Goal: Information Seeking & Learning: Find specific page/section

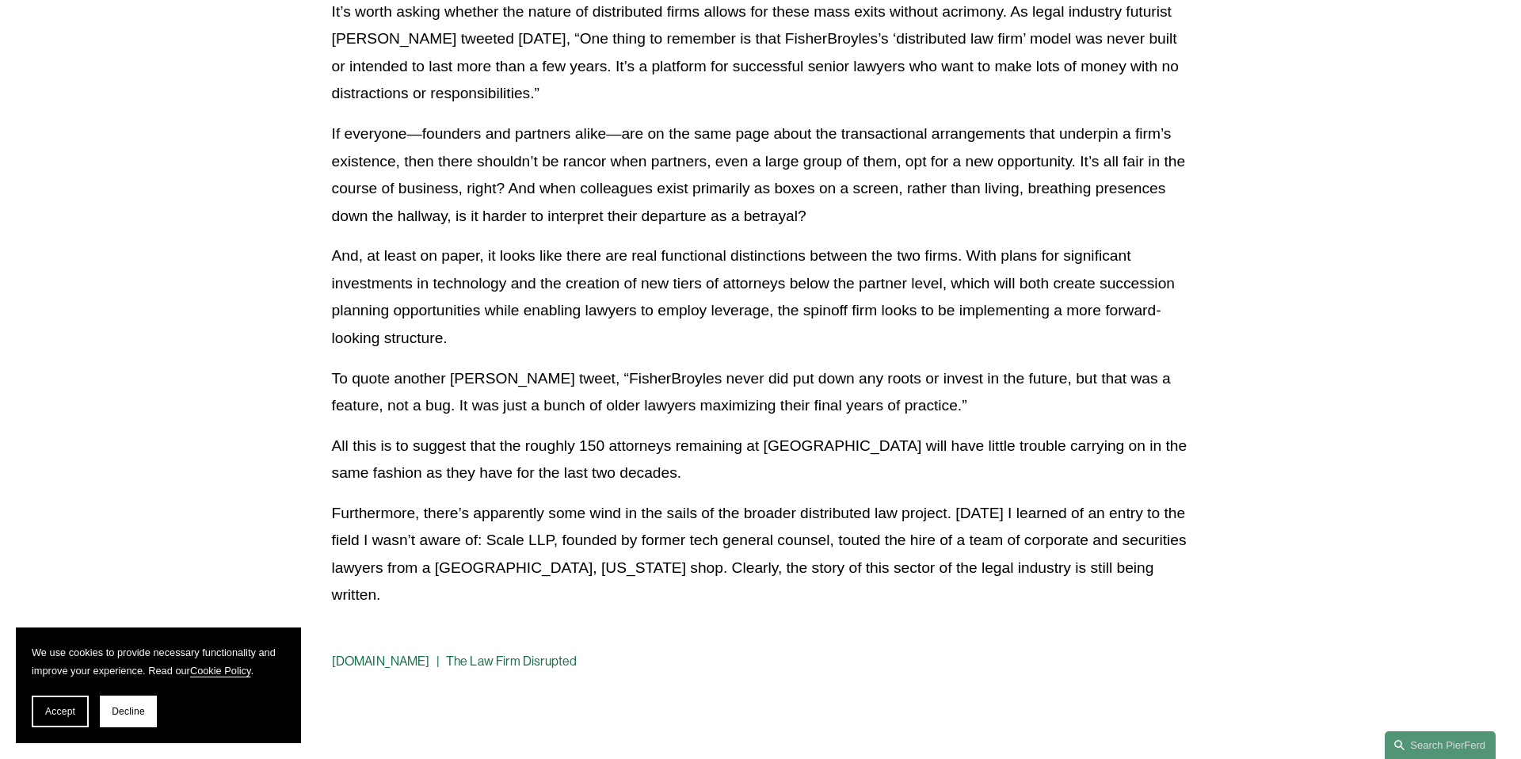
scroll to position [931, 0]
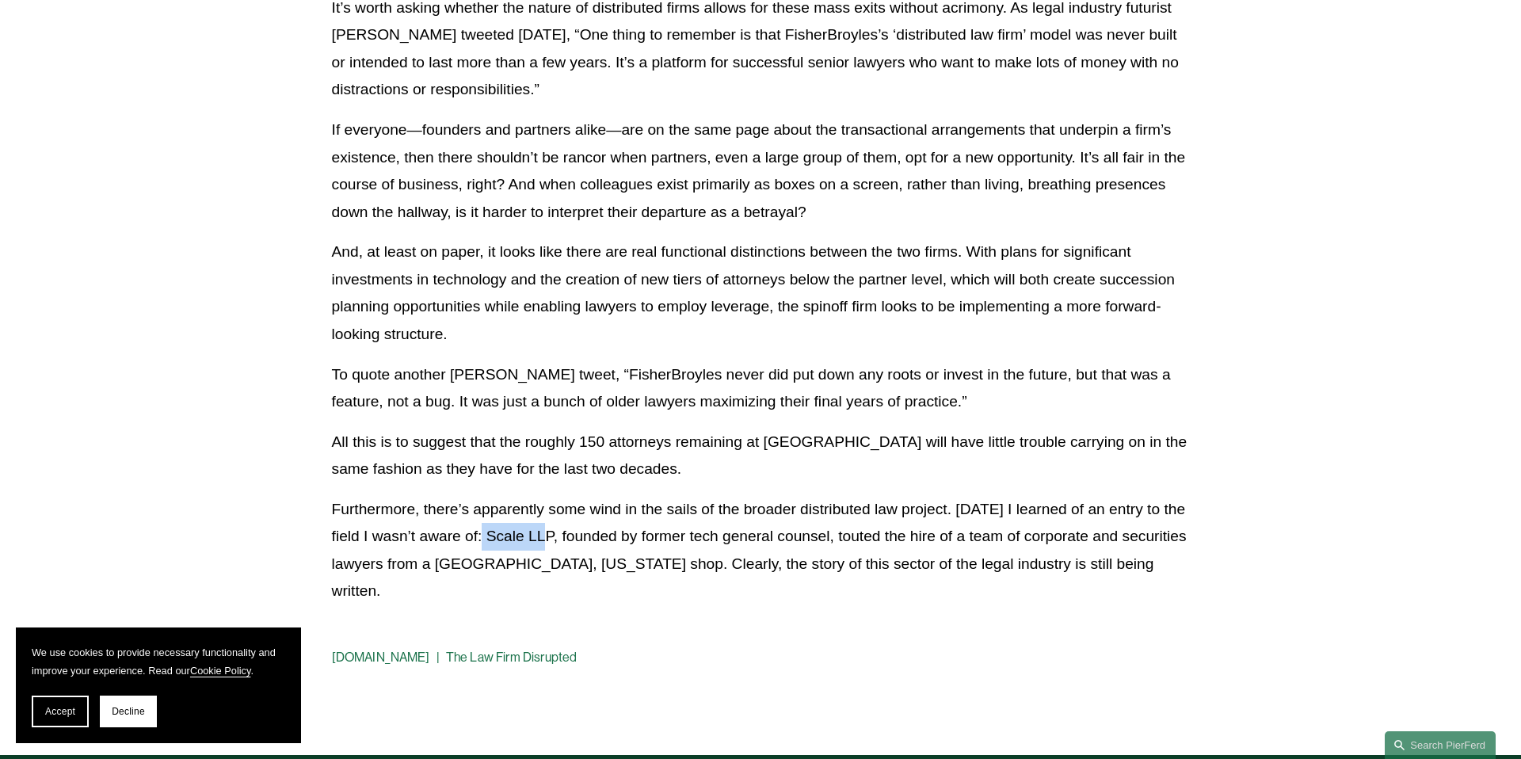
drag, startPoint x: 489, startPoint y: 509, endPoint x: 554, endPoint y: 504, distance: 65.2
click at [554, 504] on p "Furthermore, there’s apparently some wind in the sails of the broader distribut…" at bounding box center [761, 550] width 858 height 109
copy p "Scale LLP"
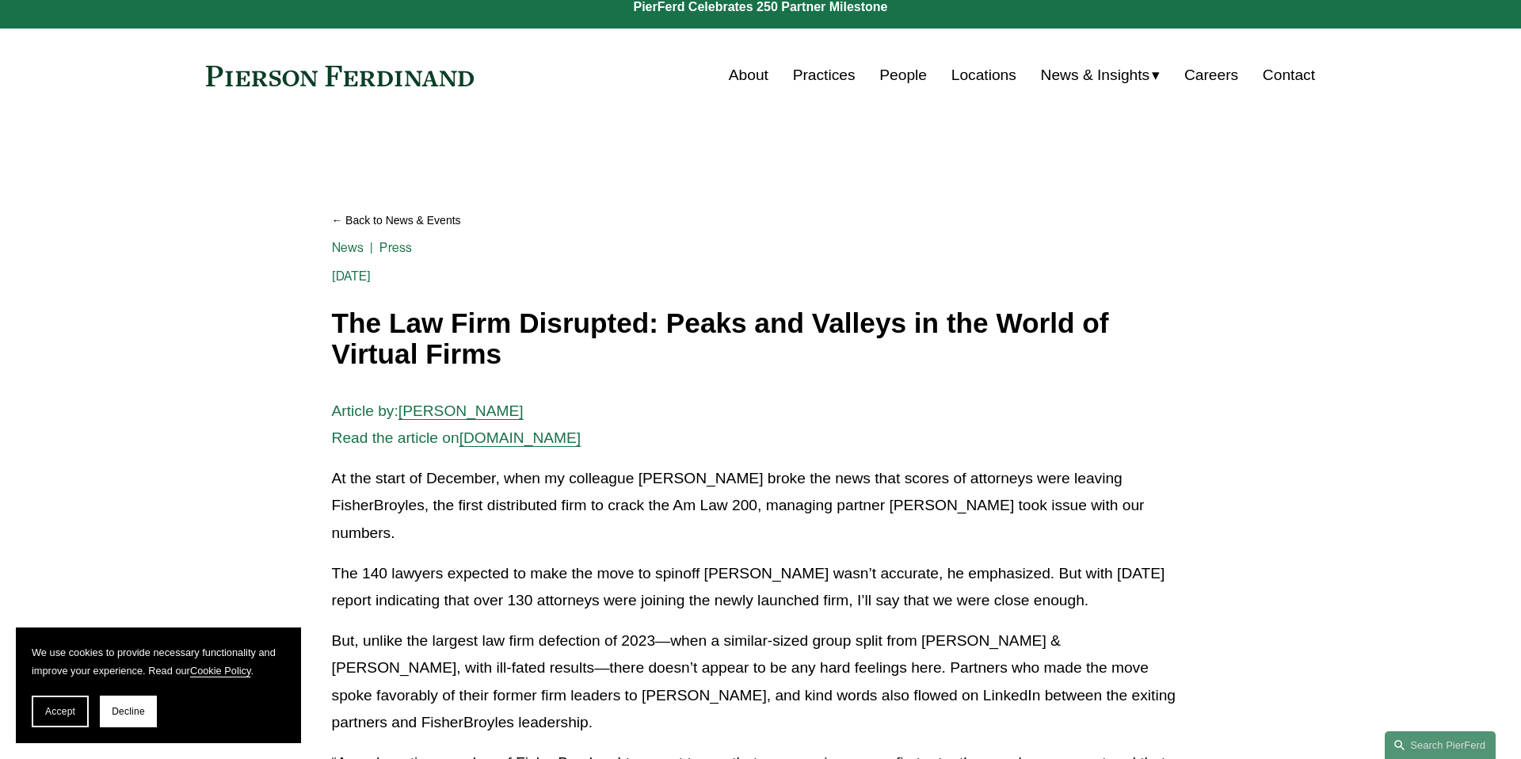
scroll to position [15, 0]
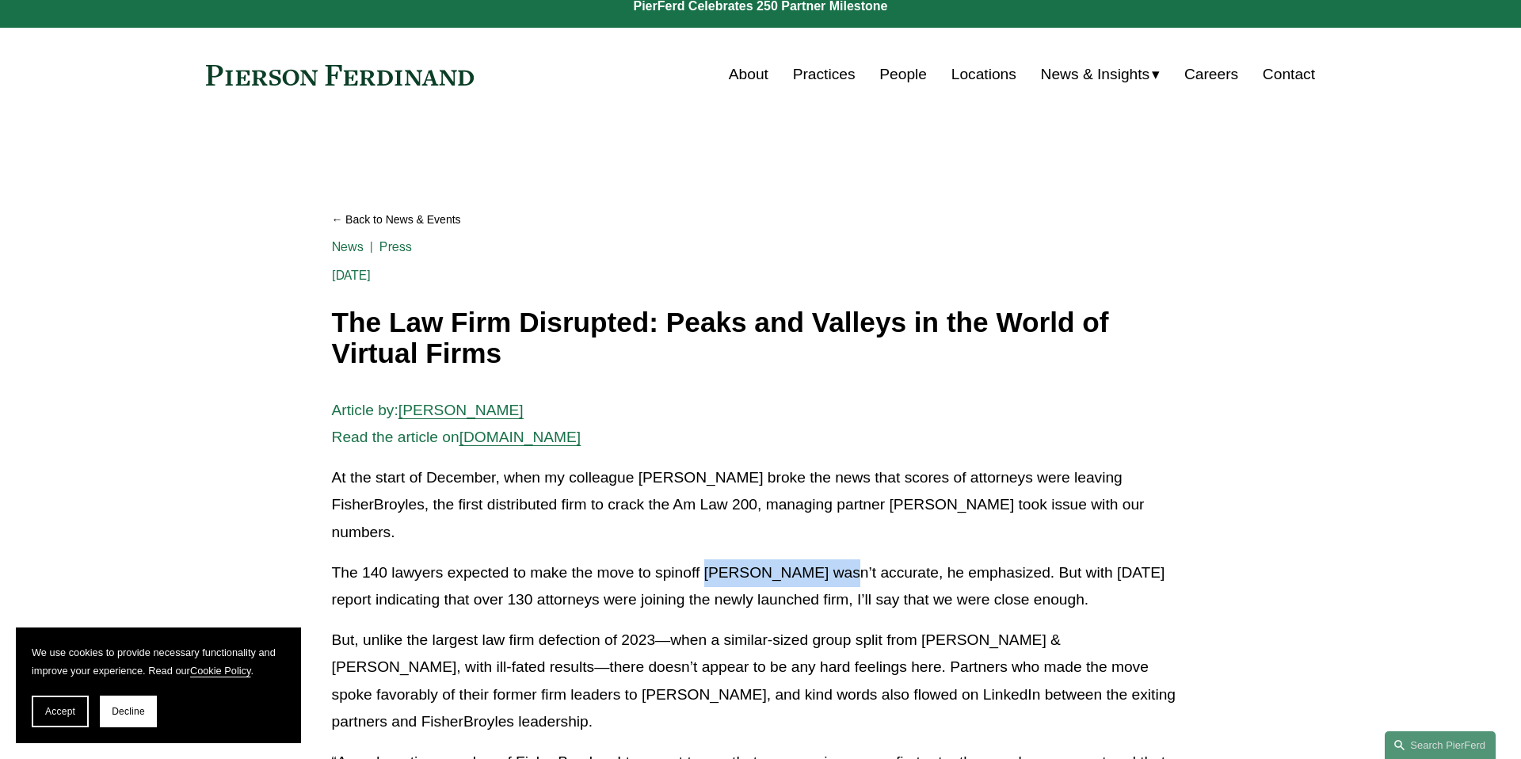
drag, startPoint x: 711, startPoint y: 543, endPoint x: 829, endPoint y: 539, distance: 118.1
click at [829, 559] on p "The 140 lawyers expected to make the move to spinoff [PERSON_NAME] wasn’t accur…" at bounding box center [761, 586] width 858 height 55
copy p "[PERSON_NAME]"
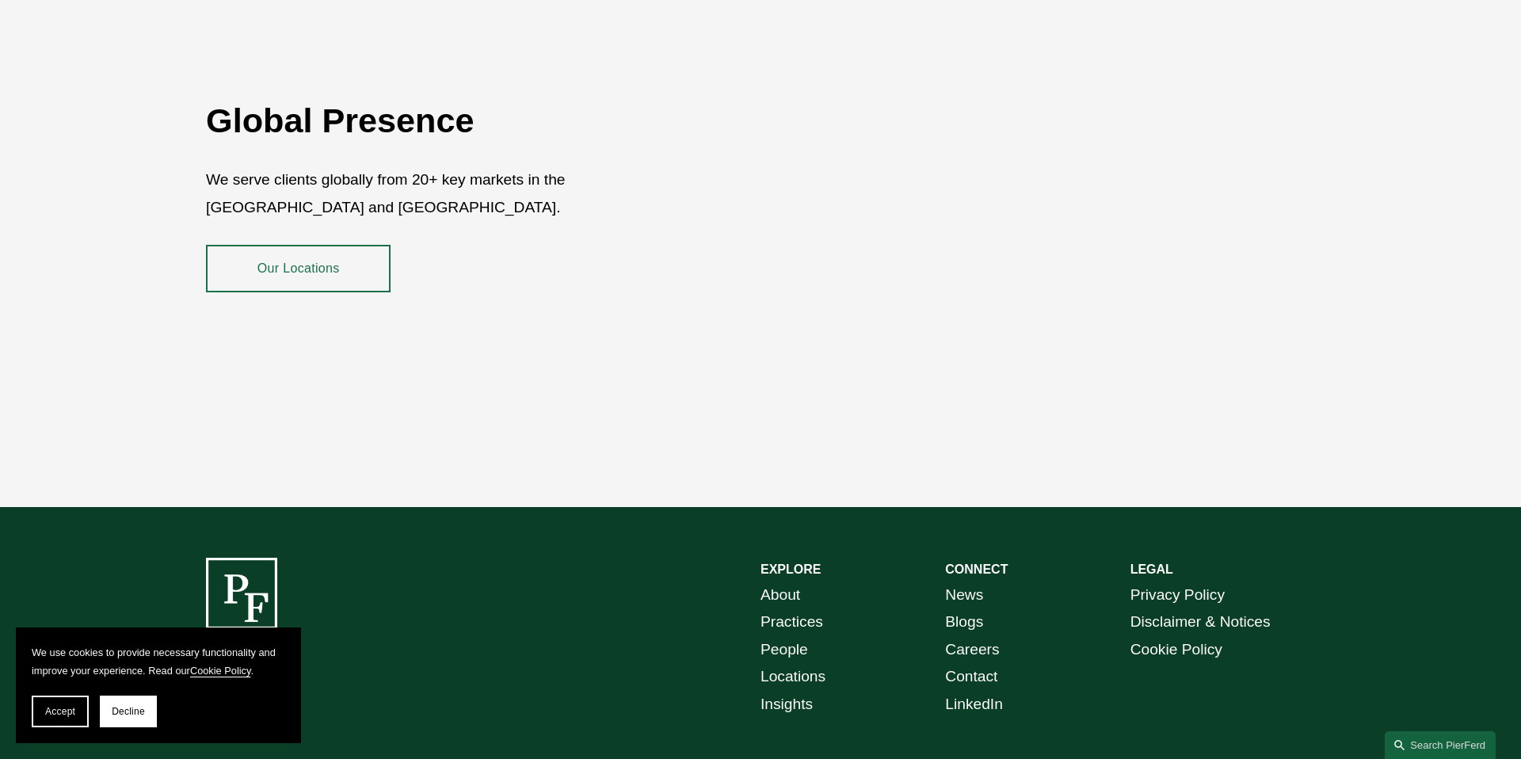
scroll to position [2896, 0]
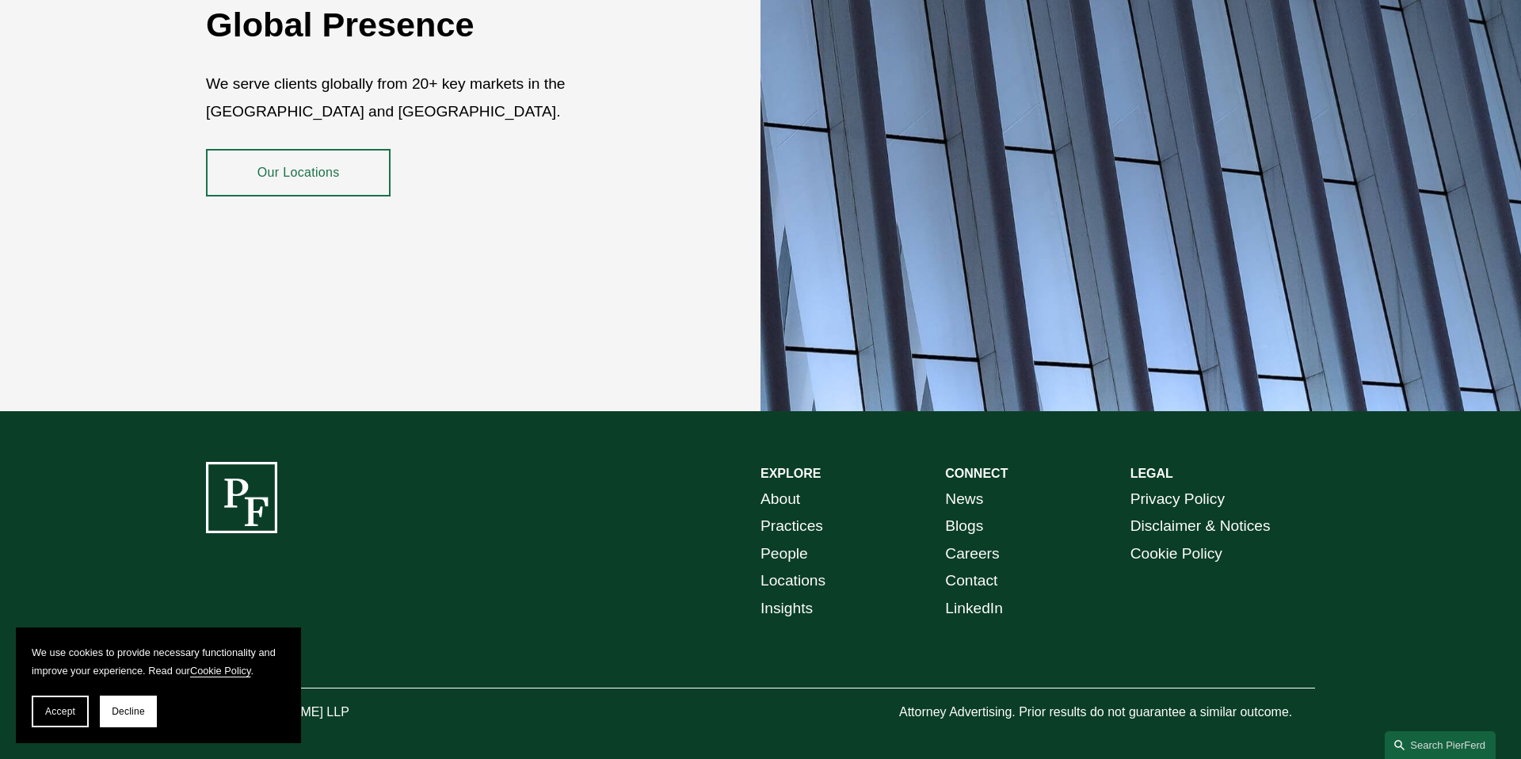
click at [801, 567] on link "Locations" at bounding box center [792, 581] width 65 height 28
